Goal: Contribute content: Add original content to the website for others to see

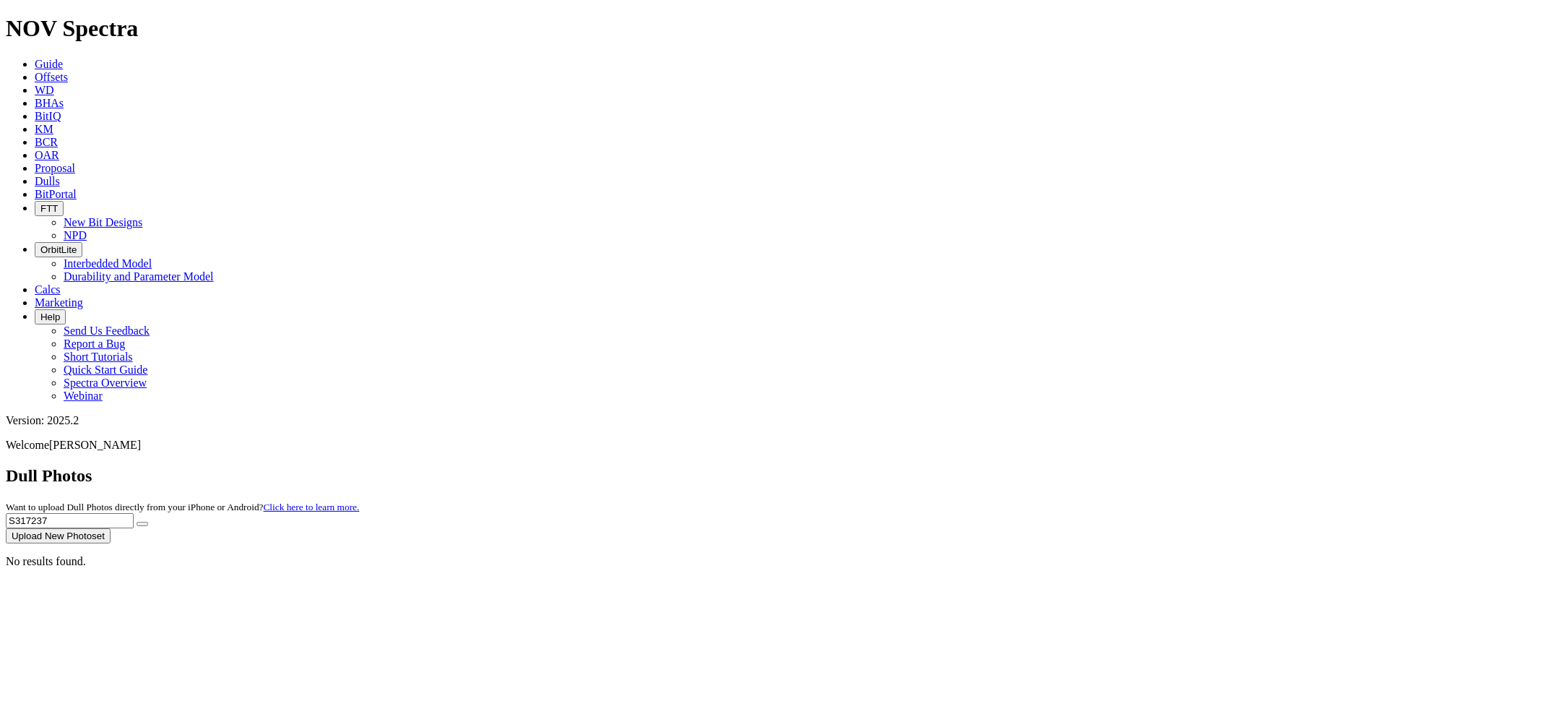
drag, startPoint x: 1248, startPoint y: 67, endPoint x: 1064, endPoint y: 67, distance: 184.3
click at [1064, 466] on div "Dull Photos Want to upload Dull Photos directly from your iPhone or Android? Cl…" at bounding box center [771, 504] width 1530 height 77
paste input "8190"
type input "S318190"
click at [137, 522] on button "submit" at bounding box center [143, 524] width 12 height 4
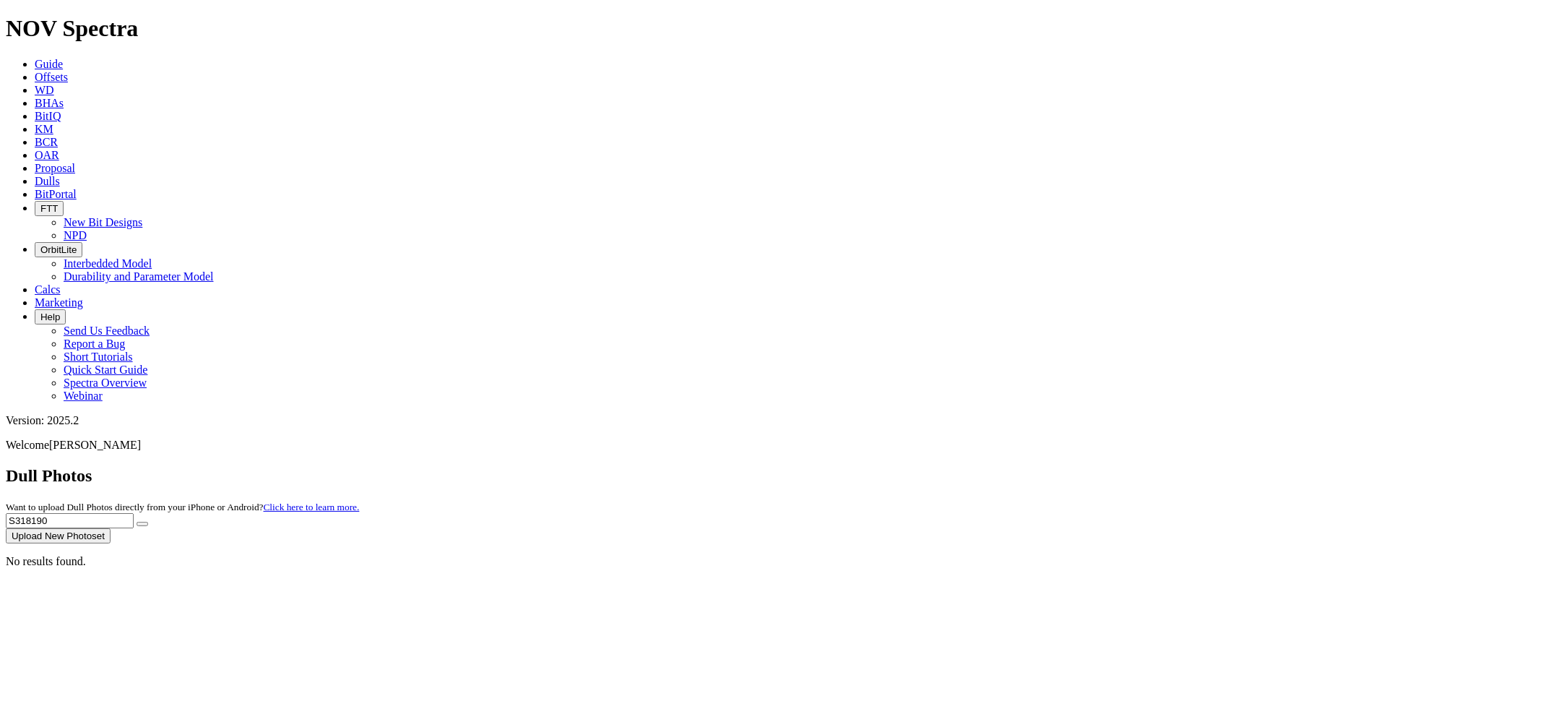
click at [111, 528] on button "Upload New Photoset" at bounding box center [58, 535] width 105 height 15
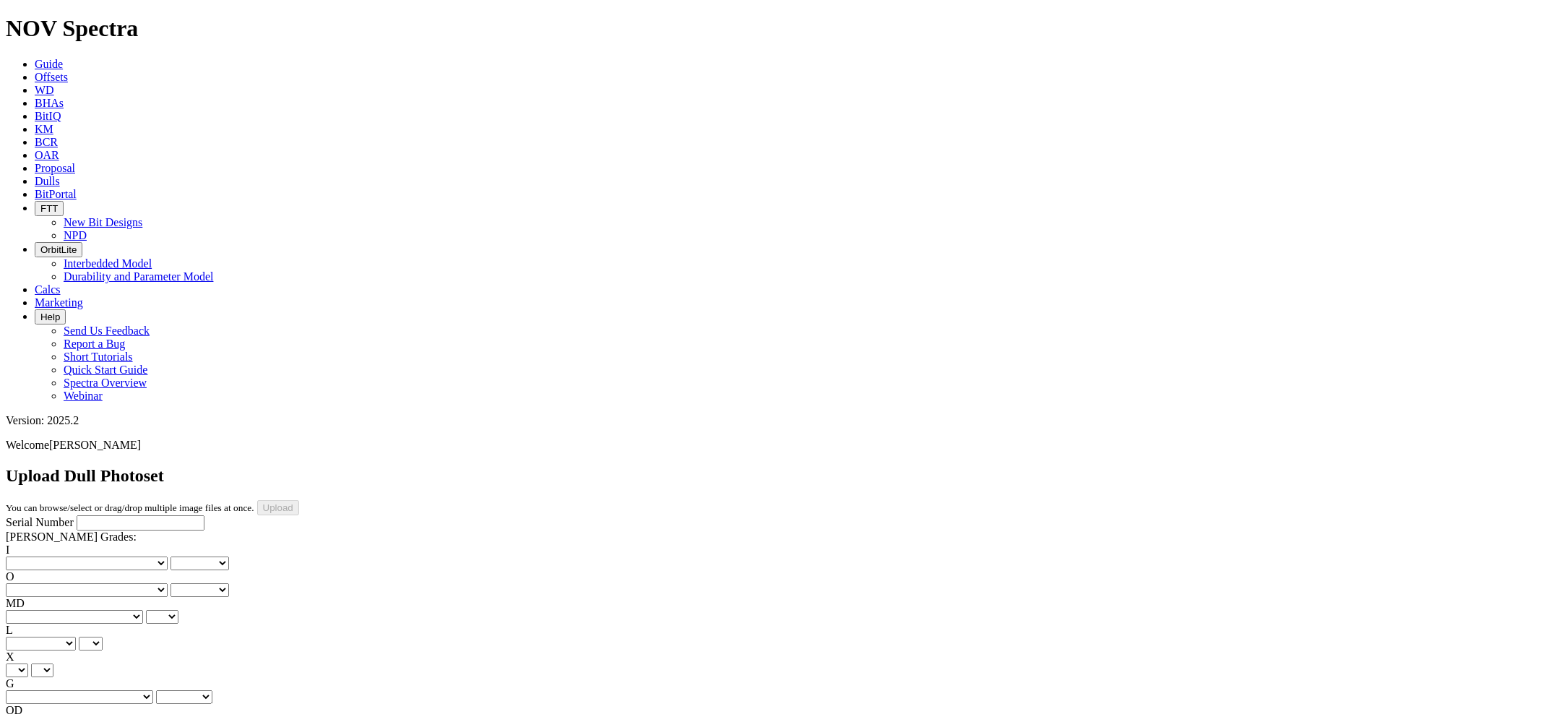
click at [87, 515] on input "Serial Number" at bounding box center [141, 522] width 128 height 15
paste input "S318190"
type input "S318190"
click at [77, 556] on select "No lost, worn or damaged cutters 0 1 2 3 4 5 6 7 8 No diamond table left on any…" at bounding box center [87, 563] width 162 height 14
select select "number:1"
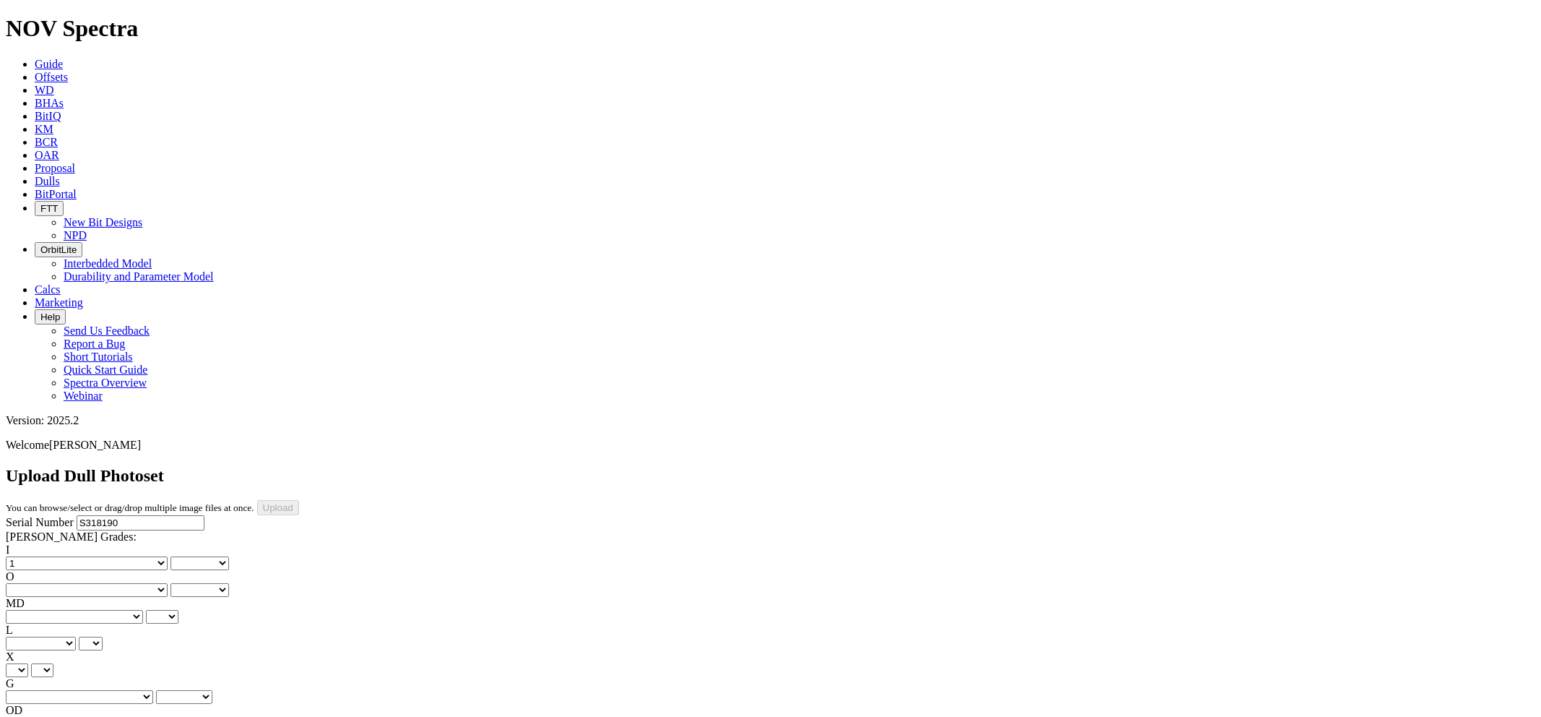
click at [29, 556] on select "No lost, worn or damaged cutters 0 1 2 3 4 5 6 7 8 No diamond table left on any…" at bounding box center [87, 563] width 162 height 14
select select "number:1"
click at [145, 583] on select "No lost, worn or damaged cutters 0 1 2 3 4 5 6 7 8 No diamond table left on any…" at bounding box center [87, 590] width 162 height 14
select select "number:1"
click at [102, 583] on select "No lost, worn or damaged cutters 0 1 2 3 4 5 6 7 8 No diamond table left on any…" at bounding box center [87, 590] width 162 height 14
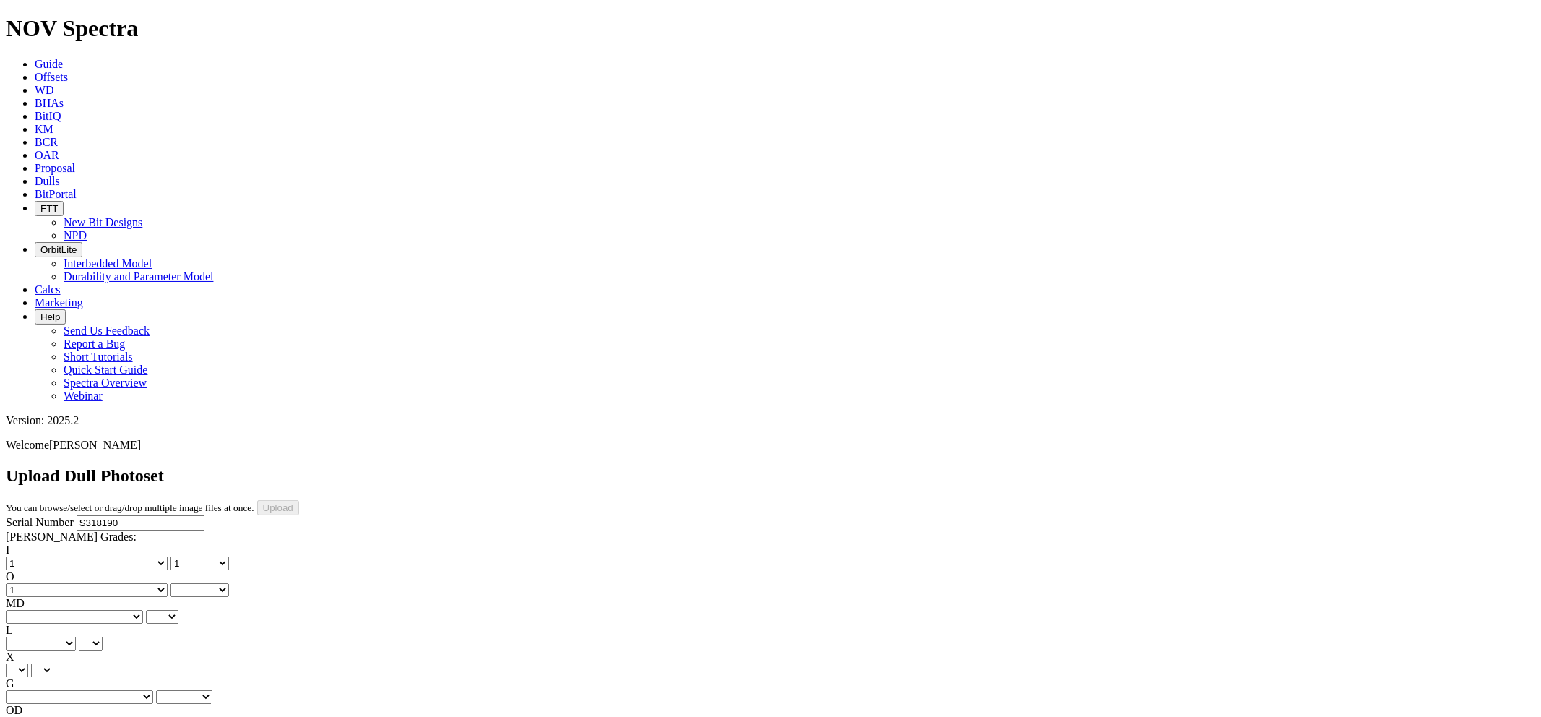
select select "number:1"
click at [80, 610] on select "BF - Bond Failure BT - Broken Teeth/Cutters BU - Balled Up Bit CR - Cored CT - …" at bounding box center [74, 617] width 137 height 14
select select "string:WT"
click at [29, 610] on select "BF - Bond Failure BT - Broken Teeth/Cutters BU - Balled Up Bit CR - Cored CT - …" at bounding box center [74, 617] width 137 height 14
select select "string:WT"
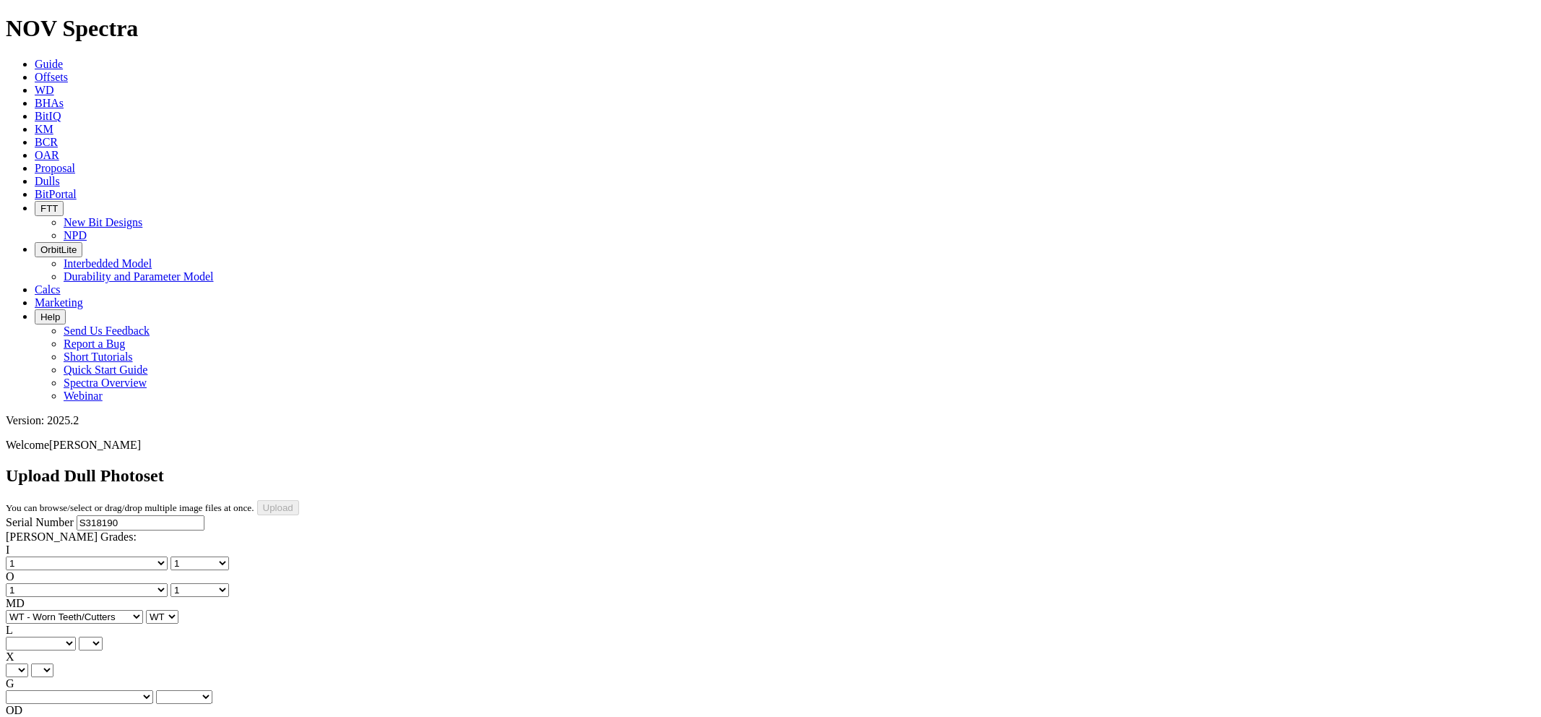
click at [76, 637] on select "A - All C - Cone G - Gauge N - Nose S - Shoulder T - Taper" at bounding box center [41, 644] width 70 height 14
select select "string:A"
click at [76, 637] on select "A - All C - Cone G - Gauge N - Nose S - Shoulder T - Taper" at bounding box center [41, 644] width 70 height 14
select select "string:A"
click at [28, 663] on select "X" at bounding box center [17, 670] width 22 height 14
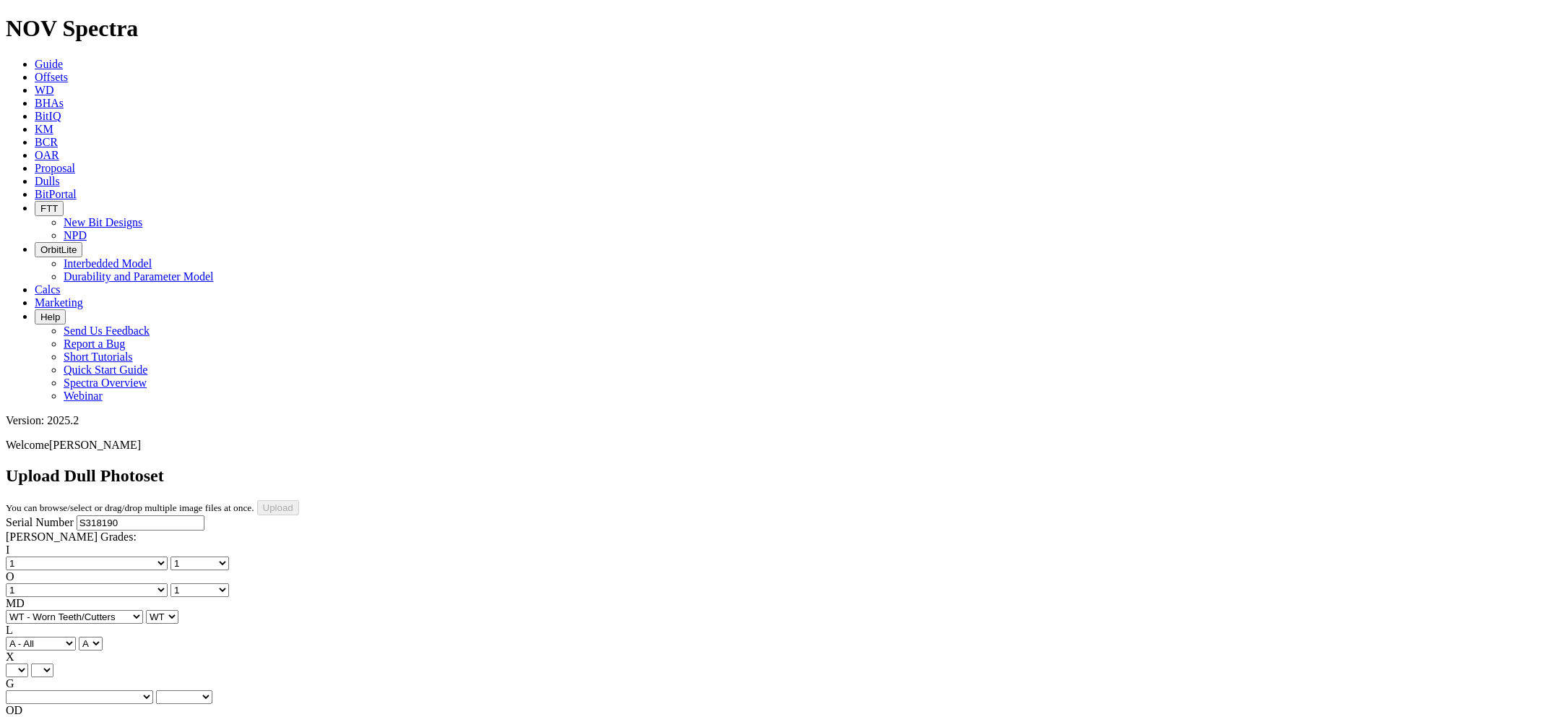
select select "string:X"
click at [28, 663] on select "X" at bounding box center [17, 670] width 22 height 14
select select "string:X"
click at [146, 690] on select "Unknown I - In Gauge 1 - 1/16 in Undergauge" 2 - 2/16 in Undergauge = ⅛ in" 8 -…" at bounding box center [79, 697] width 147 height 14
select select "string:I"
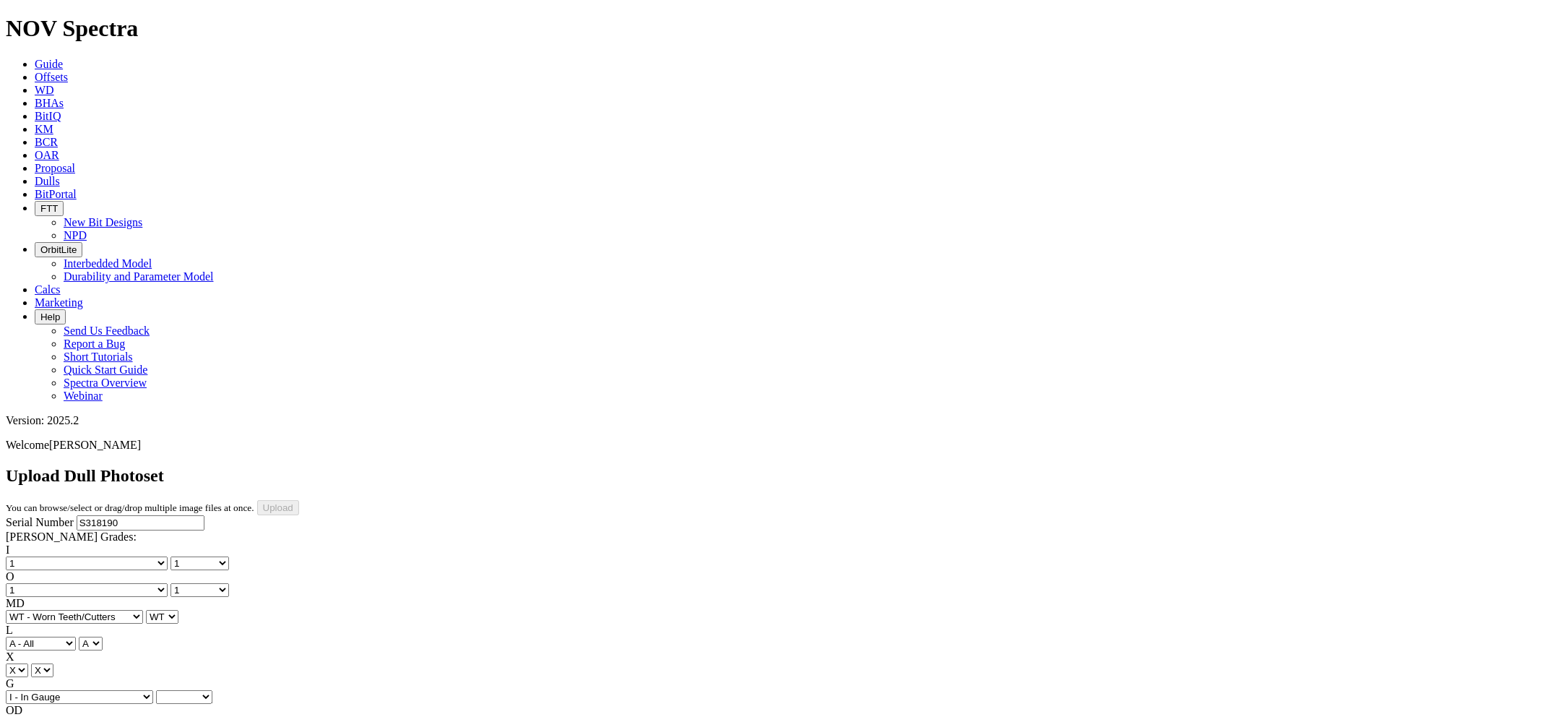
click at [102, 690] on select "Unknown I - In Gauge 1 - 1/16 in Undergauge" 2 - 2/16 in Undergauge = ⅛ in" 8 -…" at bounding box center [79, 697] width 147 height 14
select select "string:I"
click at [75, 716] on select "BF - Bond Failure BT - Broken Teeth/Cutters BU - Balled Up Bit CR - Cored CT - …" at bounding box center [74, 724] width 137 height 14
select select "string:CT"
click at [29, 716] on select "BF - Bond Failure BT - Broken Teeth/Cutters BU - Balled Up Bit CR - Cored CT - …" at bounding box center [74, 724] width 137 height 14
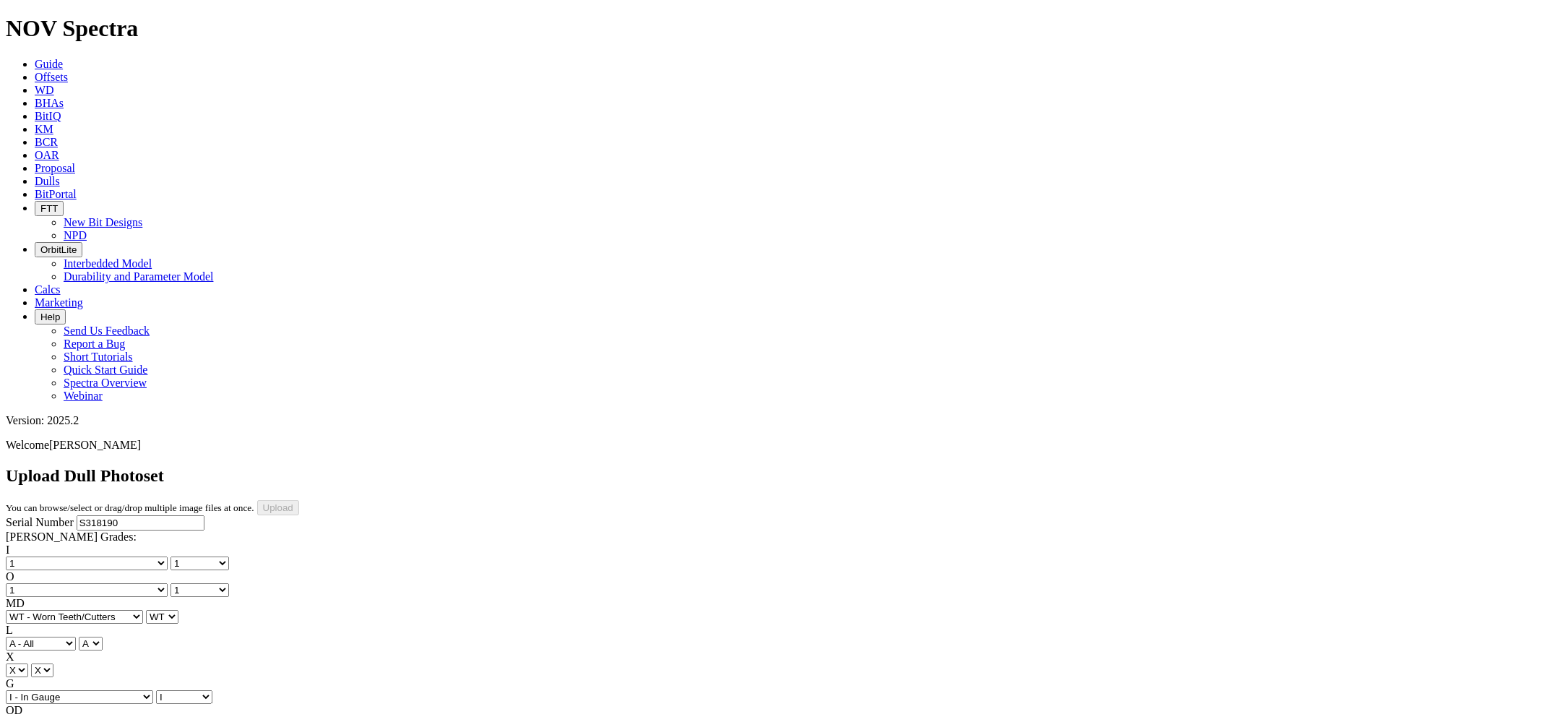
select select "string:CT"
select select "string:TD"
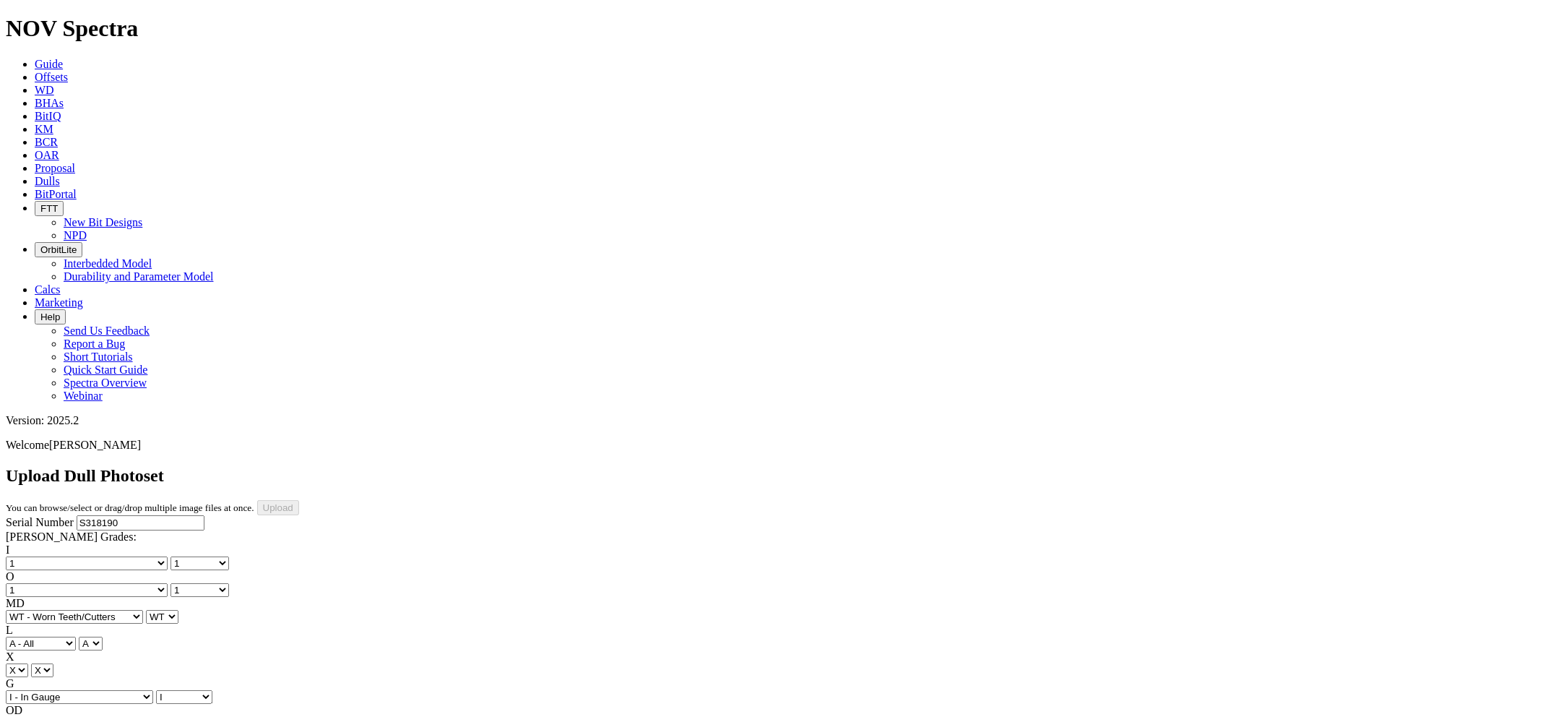
type input "[DATE]"
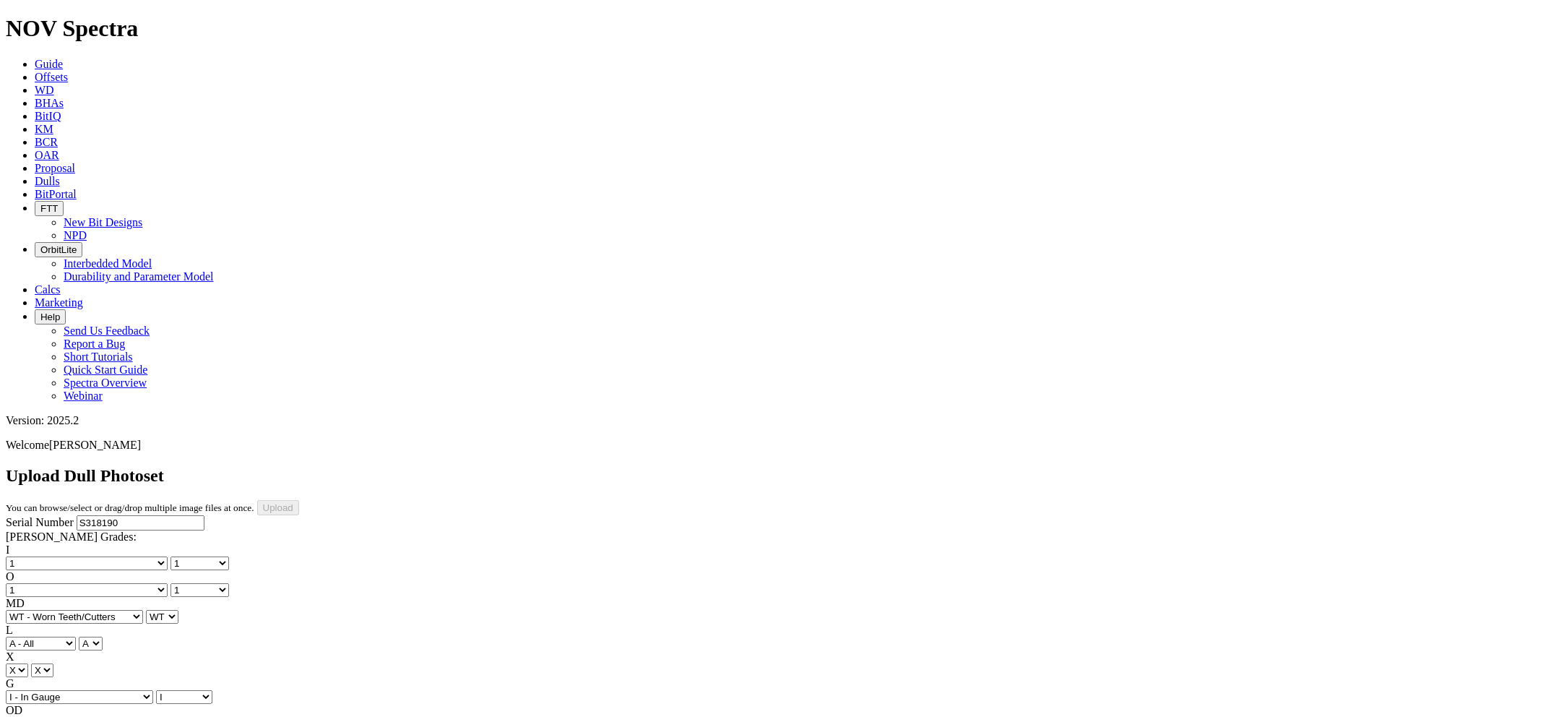
select select "string:TopPhoto"
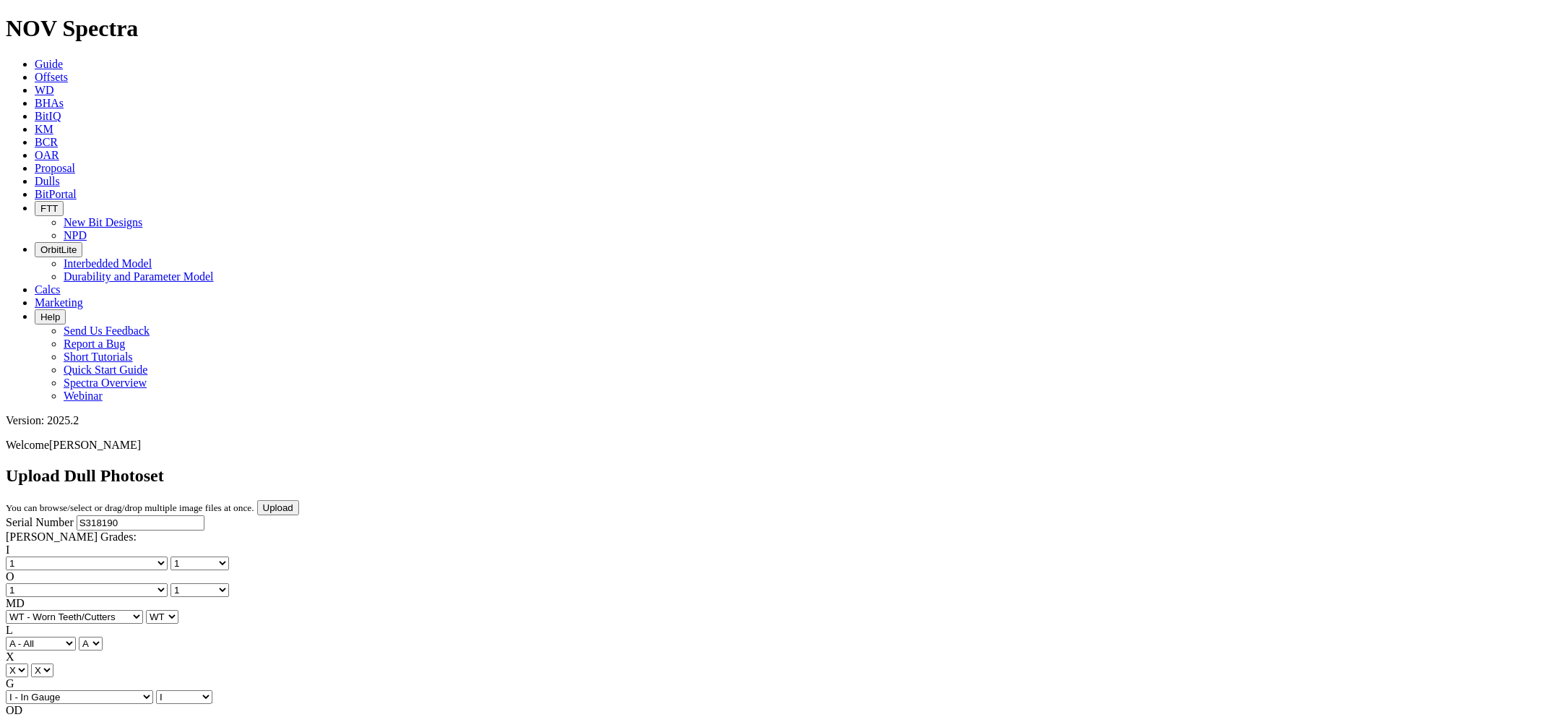
select select "number:1"
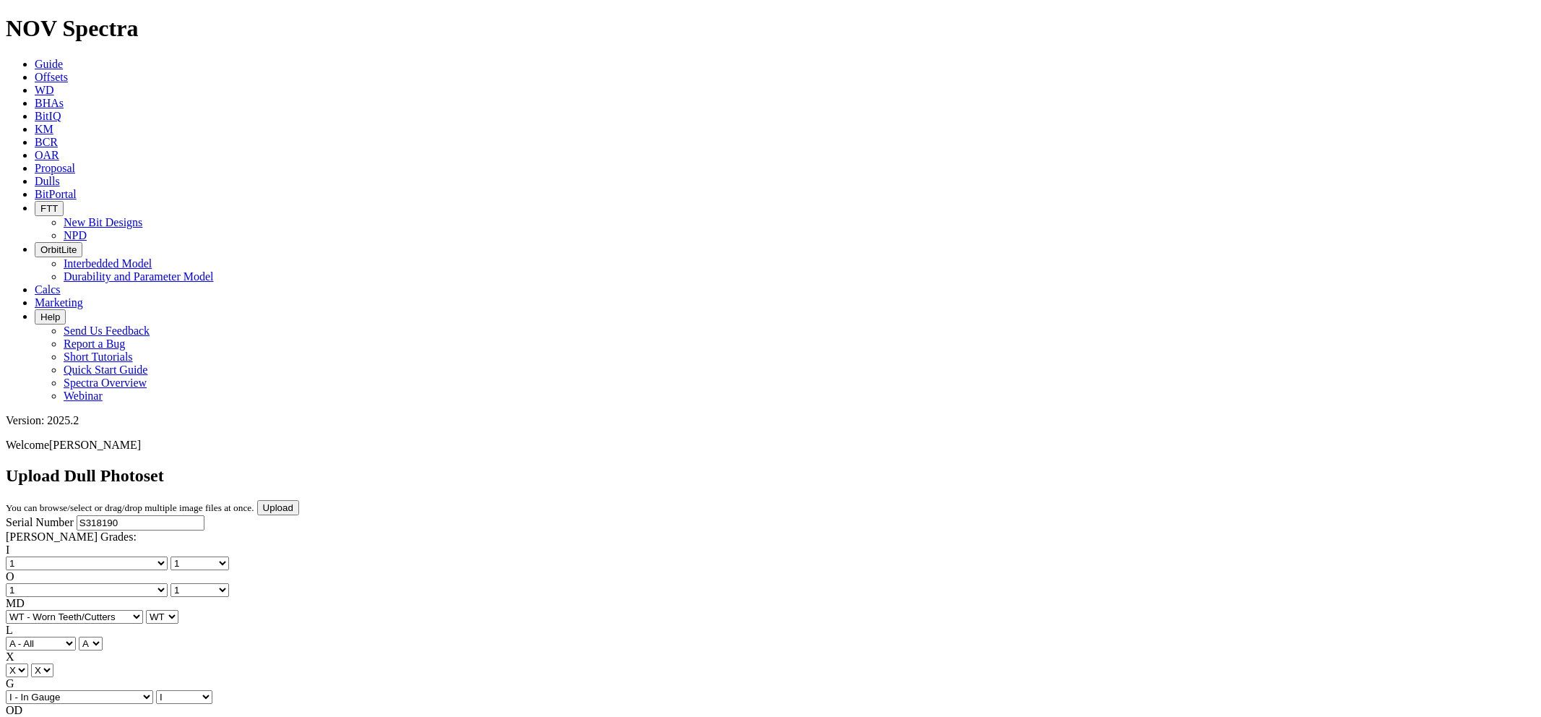
select select "number:1"
select select "string:WT"
select select "string:I"
select select "string:CT"
select select "string:TD"
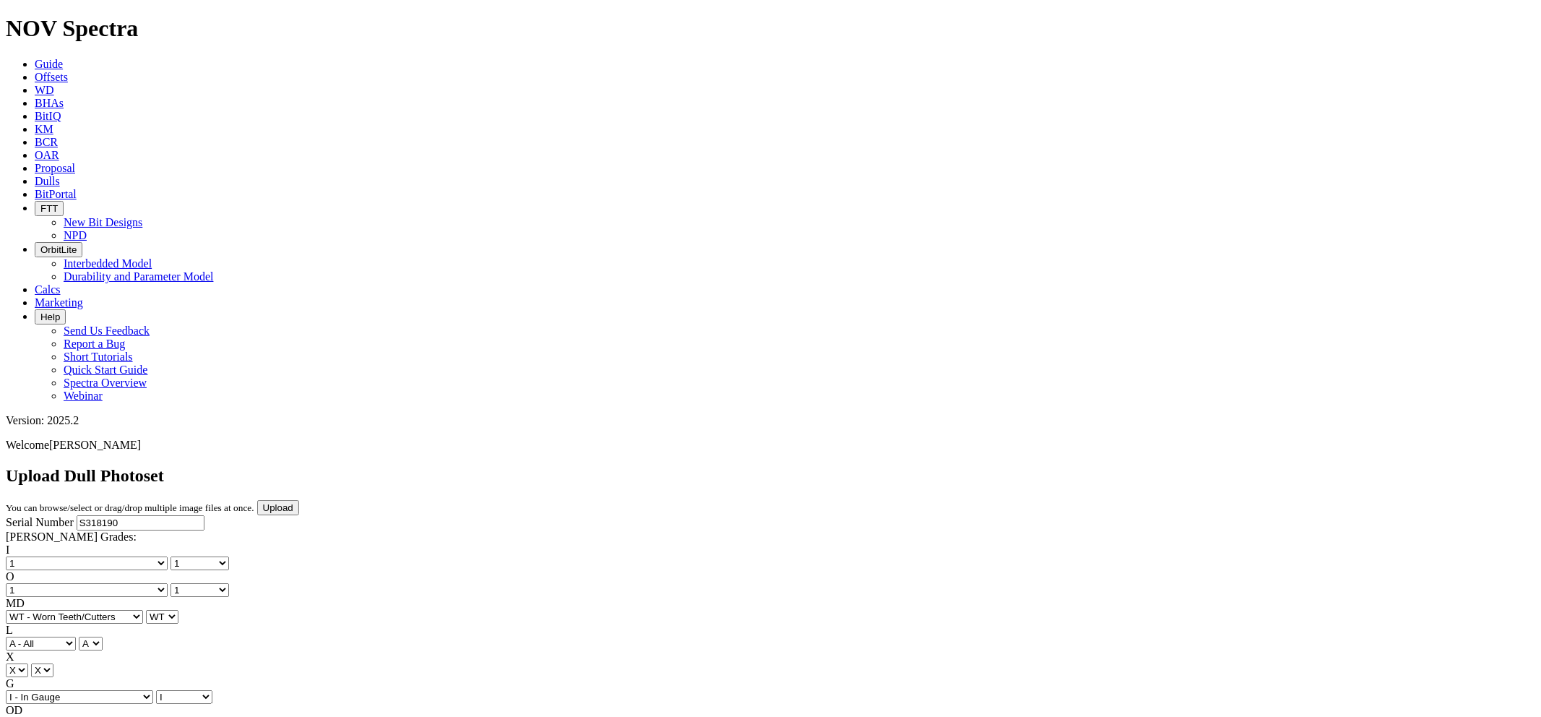
select select "string:BladePhoto8"
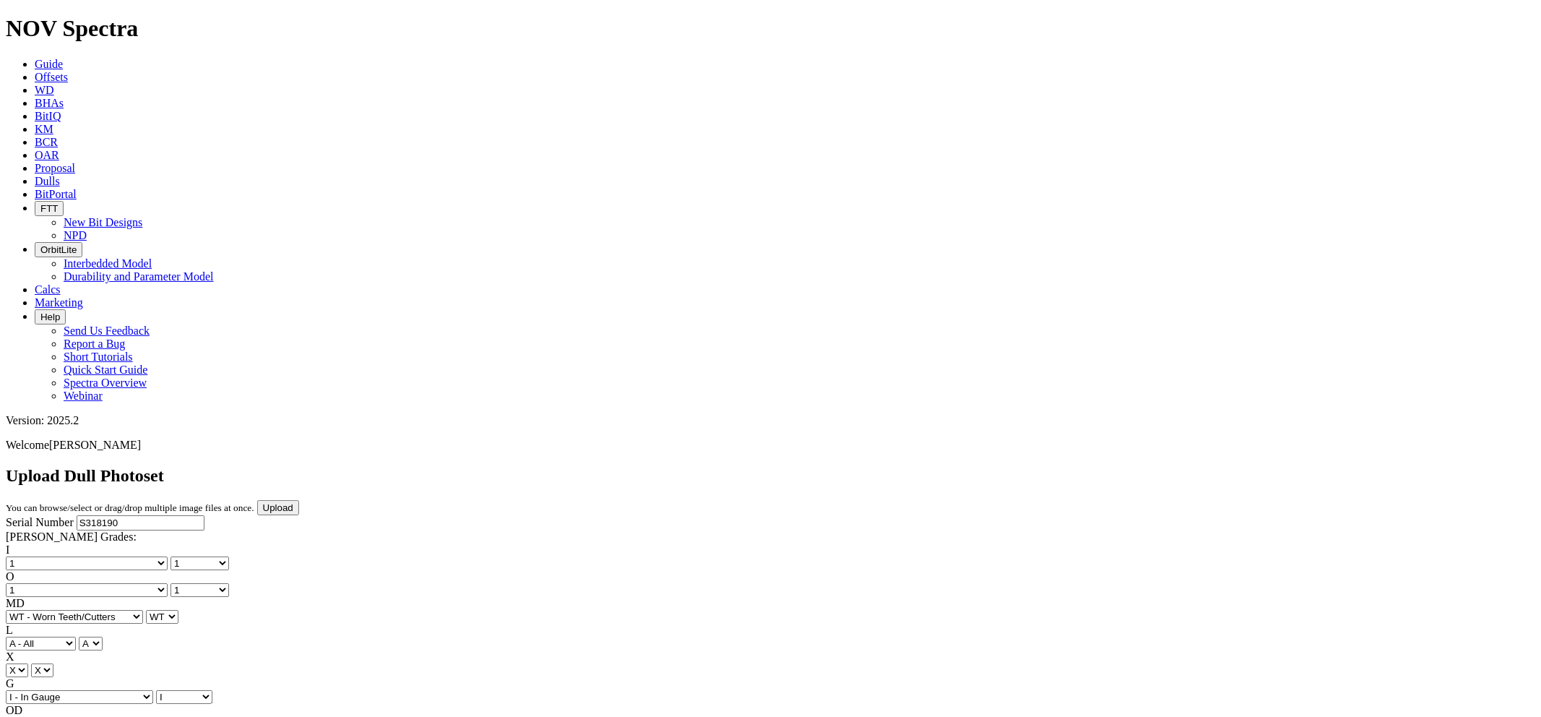
click at [299, 500] on input "Upload" at bounding box center [278, 507] width 42 height 15
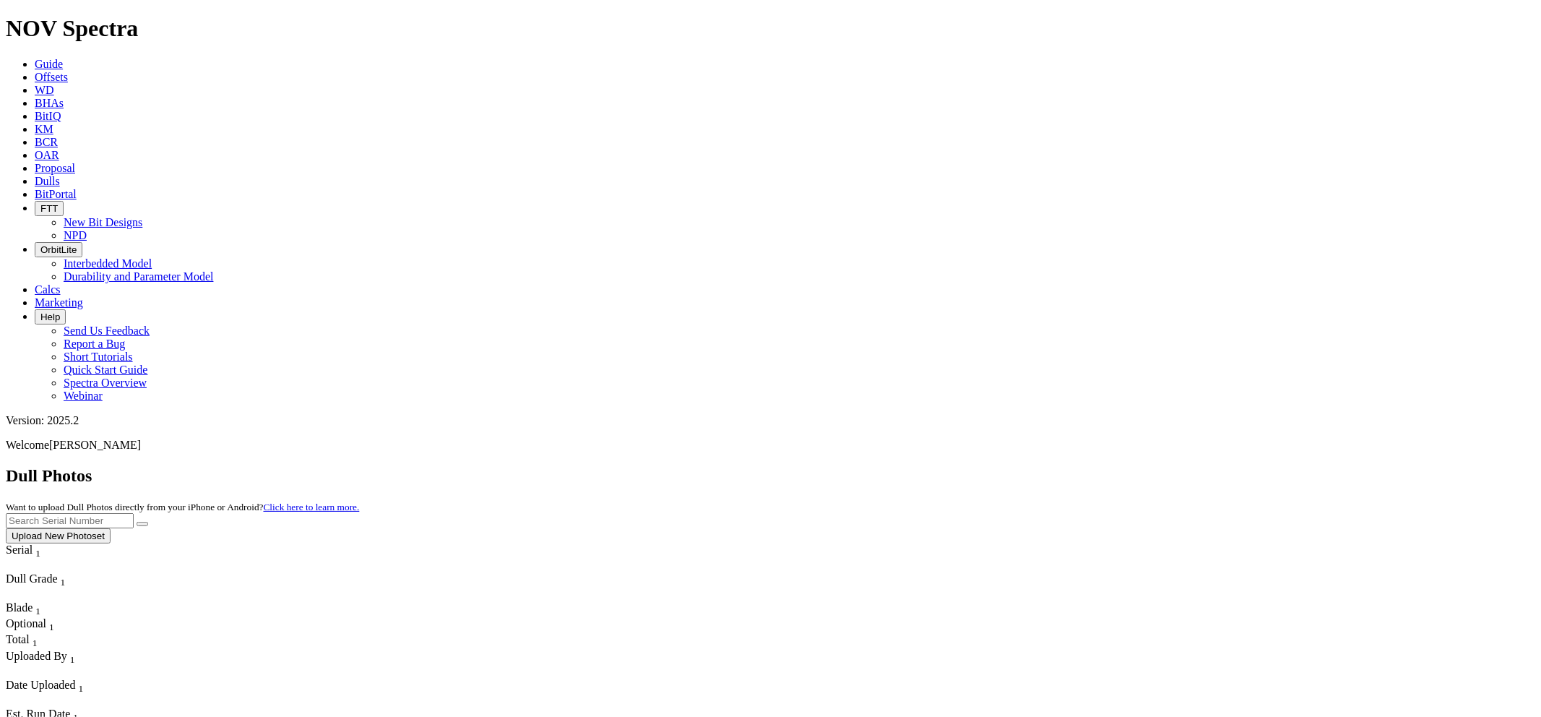
paste input "S318190"
click at [137, 522] on button "submit" at bounding box center [143, 524] width 12 height 4
drag, startPoint x: 1240, startPoint y: 69, endPoint x: 1153, endPoint y: 59, distance: 87.9
click at [1017, 466] on div "Dull Photos Want to upload Dull Photos directly from your iPhone or Android? Cl…" at bounding box center [771, 504] width 1530 height 77
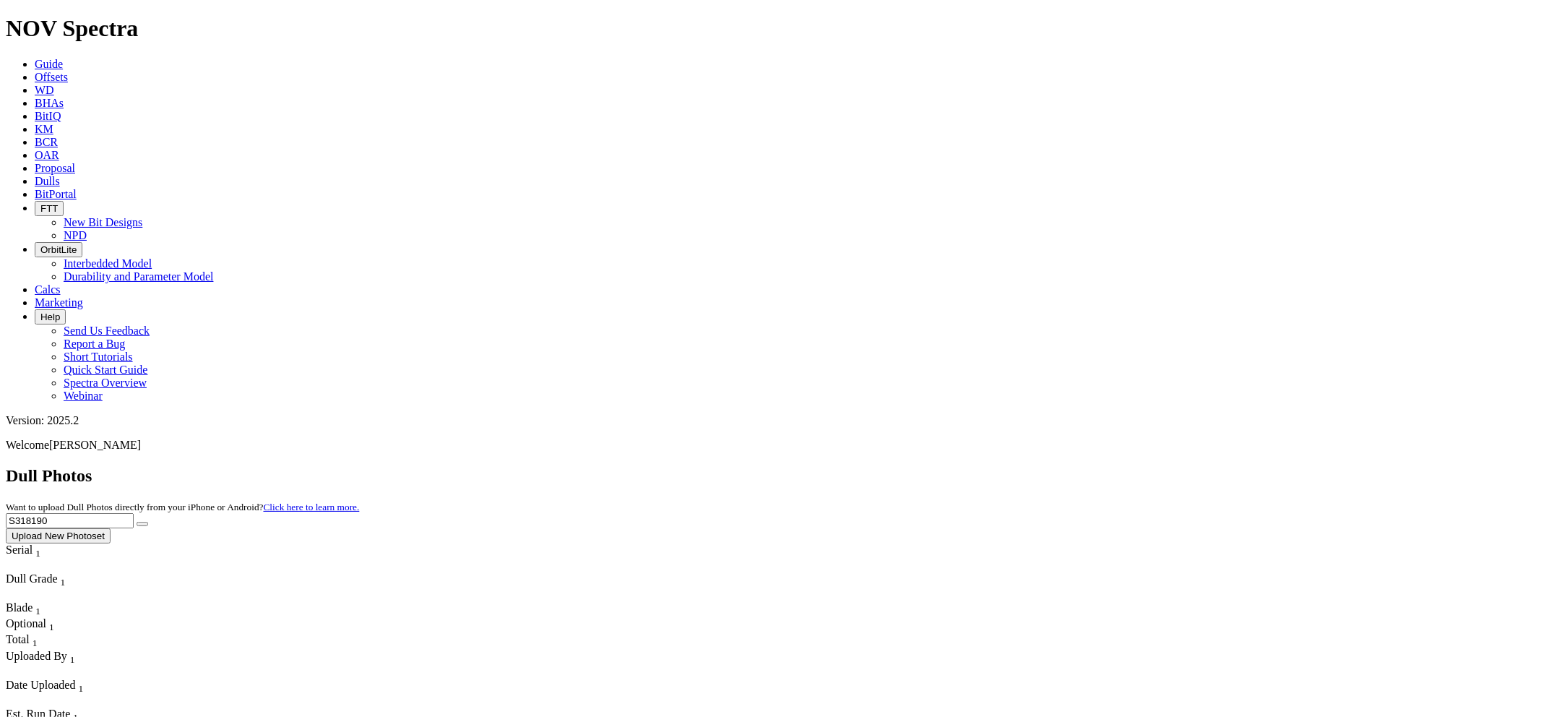
paste input "401"
type input "S314010"
click at [137, 522] on button "submit" at bounding box center [143, 524] width 12 height 4
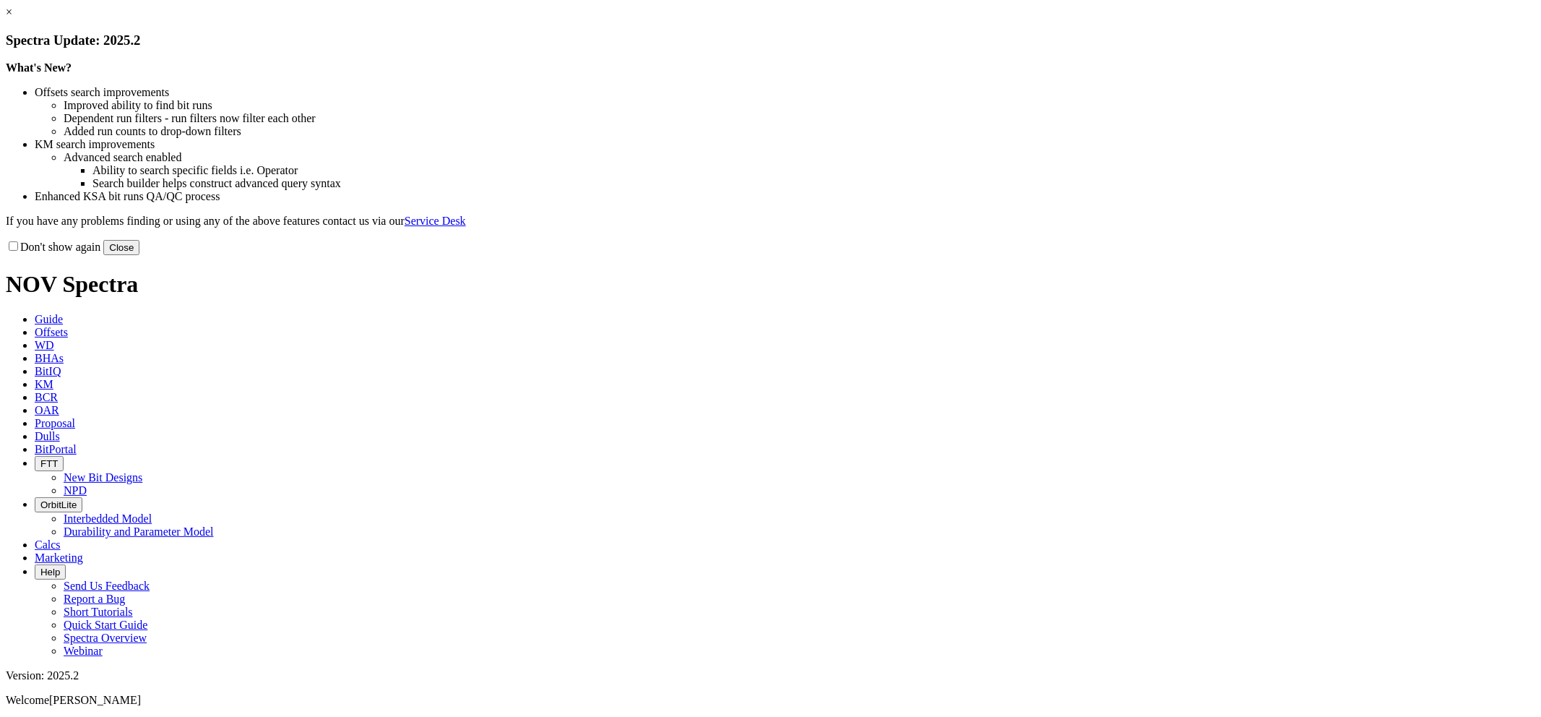
click at [139, 255] on button "Close" at bounding box center [121, 247] width 36 height 15
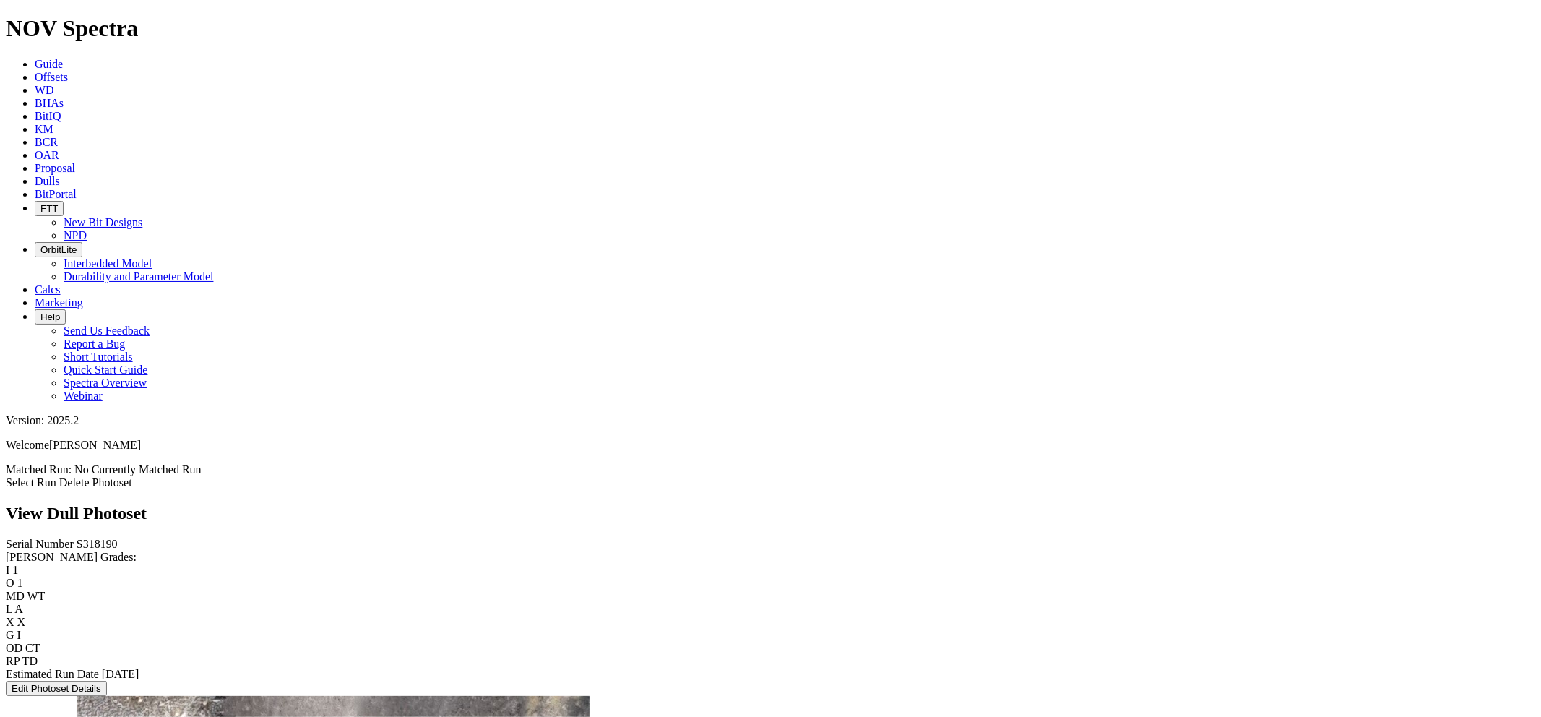
scroll to position [1675, 0]
